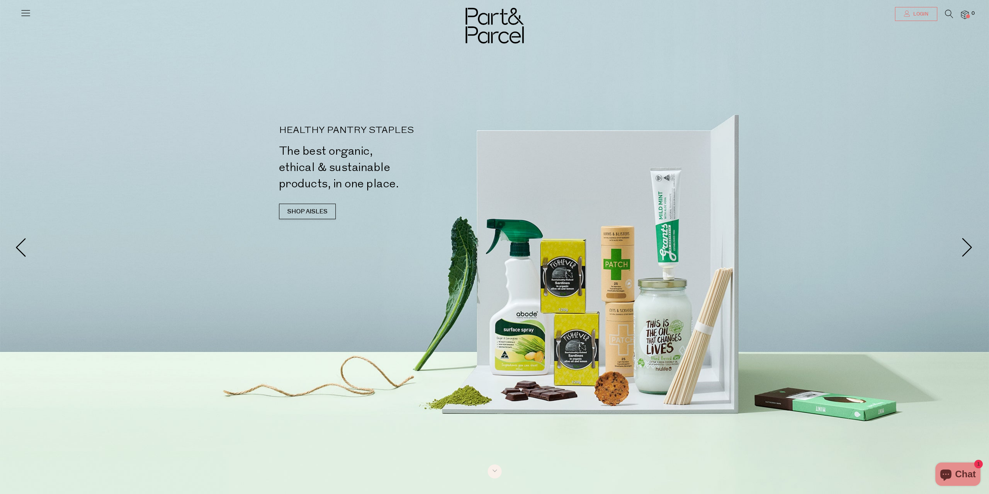
type input "[EMAIL_ADDRESS][DOMAIN_NAME]"
click at [922, 13] on span "Login" at bounding box center [919, 14] width 17 height 7
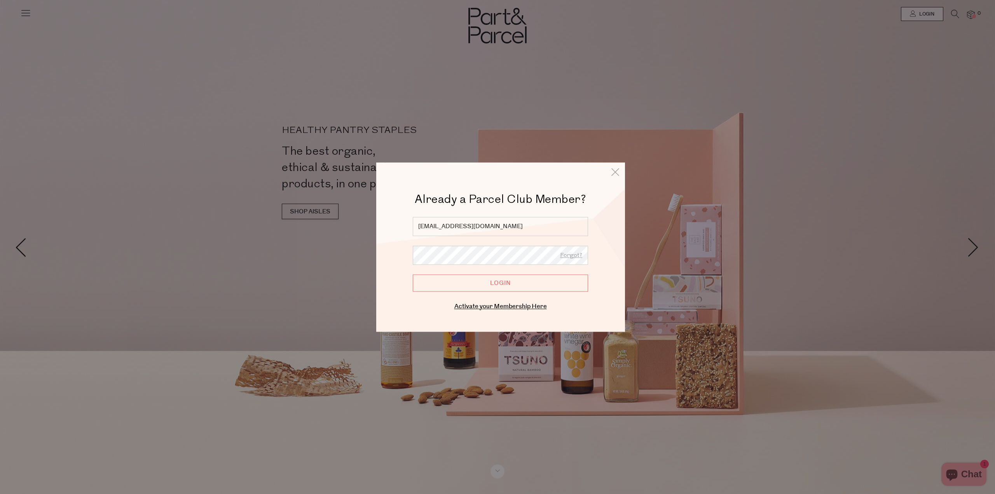
click at [496, 288] on input "Login" at bounding box center [500, 282] width 175 height 17
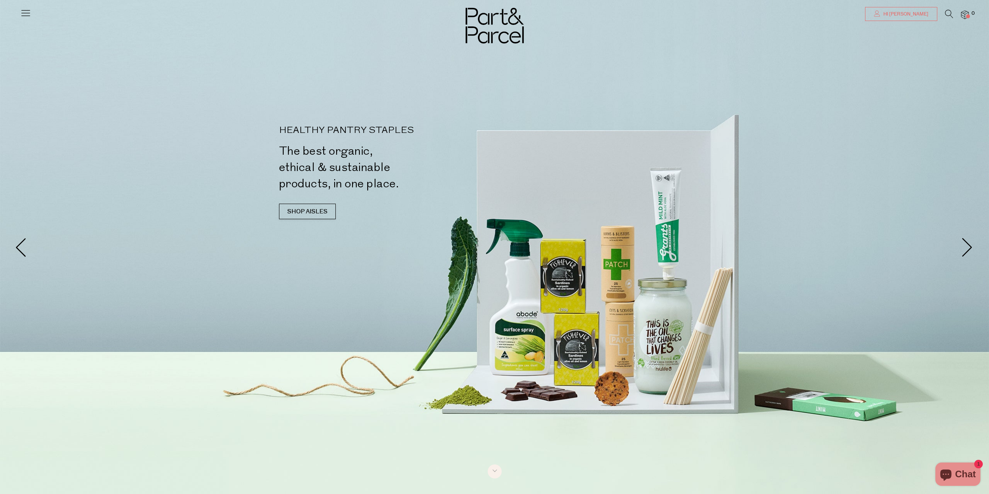
click at [905, 12] on span "Hi [PERSON_NAME]" at bounding box center [904, 14] width 47 height 7
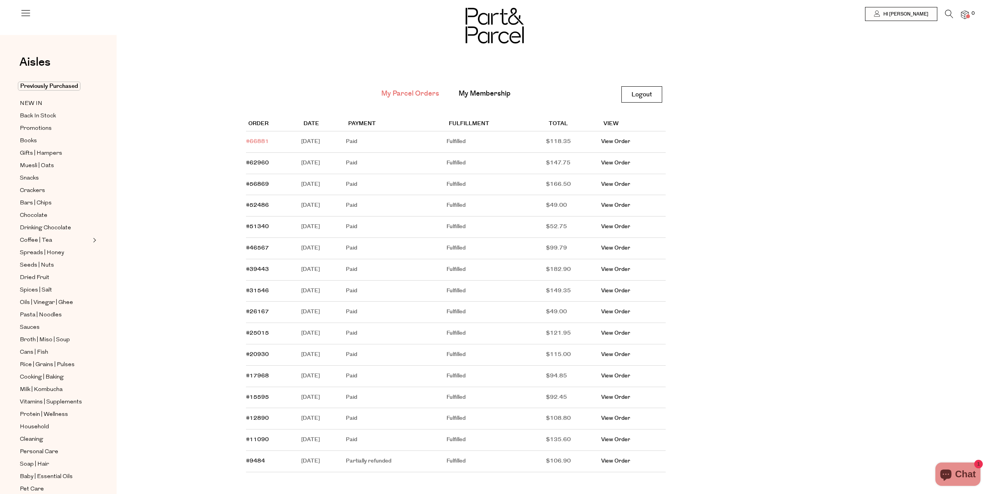
click at [262, 141] on link "#66881" at bounding box center [257, 142] width 23 height 8
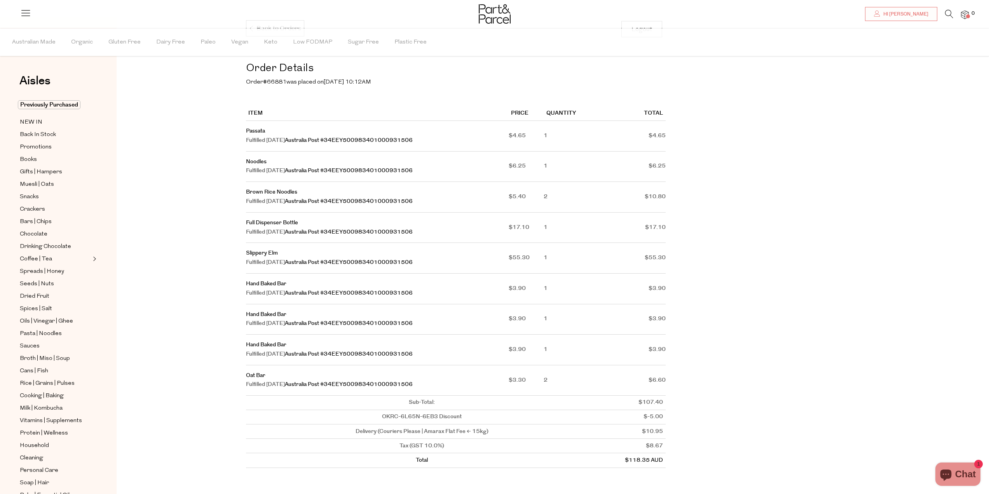
scroll to position [78, 0]
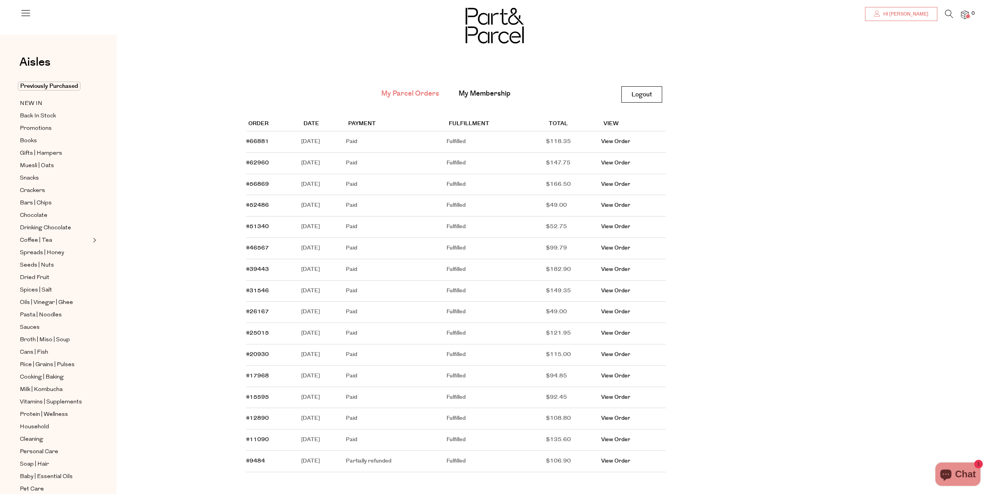
click at [911, 15] on span "Hi Debbie" at bounding box center [904, 14] width 47 height 7
click at [38, 199] on span "Bars | Chips" at bounding box center [36, 203] width 32 height 9
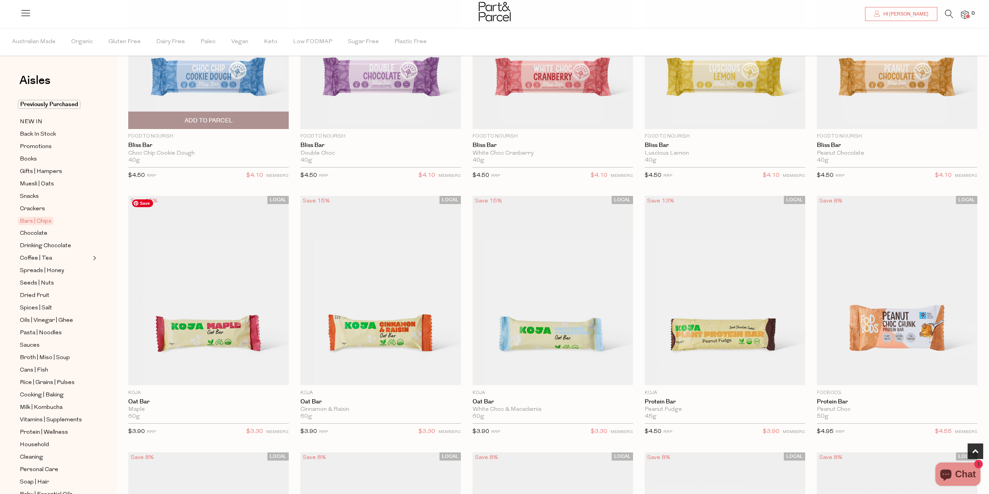
scroll to position [194, 0]
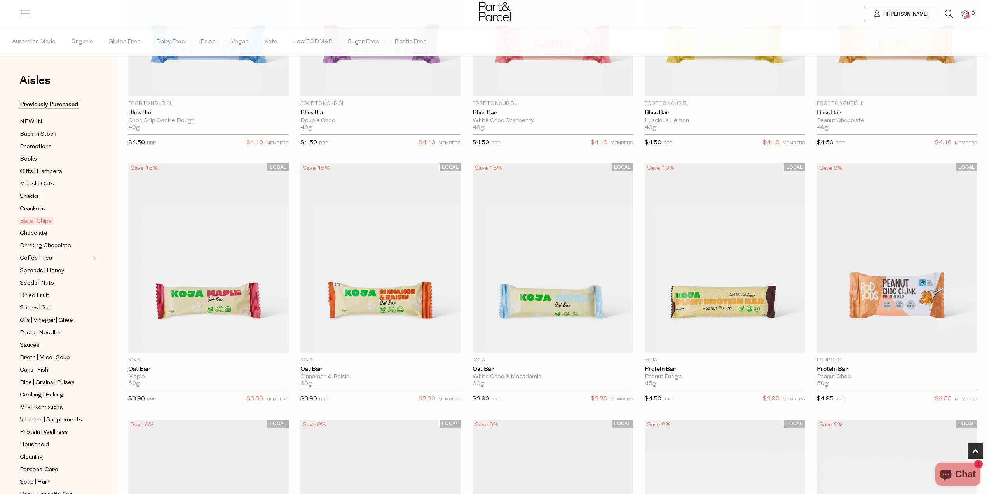
click at [922, 15] on span "Hi [PERSON_NAME]" at bounding box center [904, 14] width 47 height 7
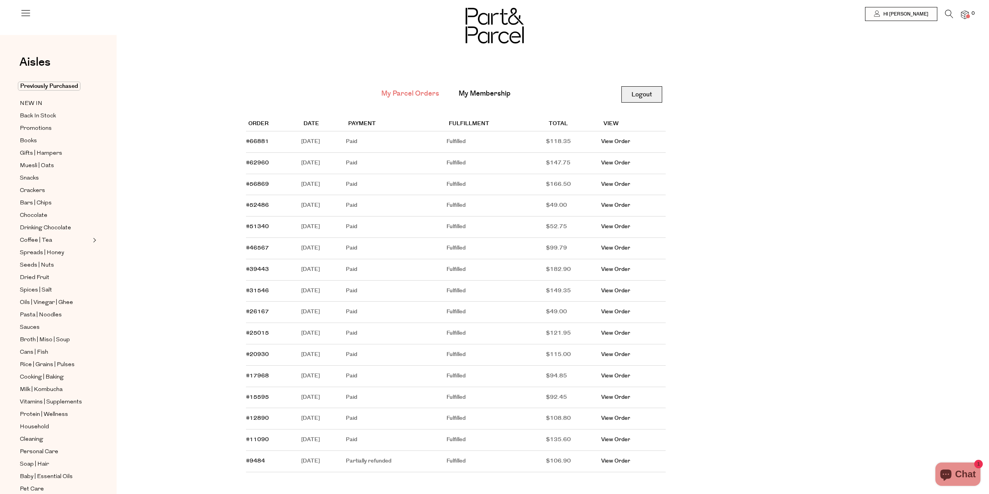
click at [636, 96] on link "Logout" at bounding box center [641, 94] width 41 height 16
